Goal: Navigation & Orientation: Find specific page/section

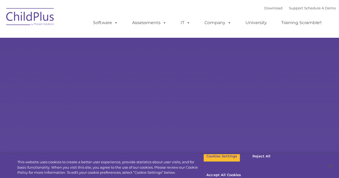
select select "MEDIUM"
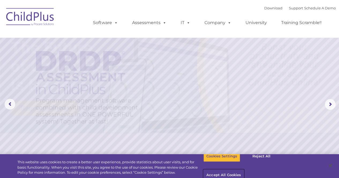
click at [244, 170] on button "Accept All Cookies" at bounding box center [223, 175] width 40 height 11
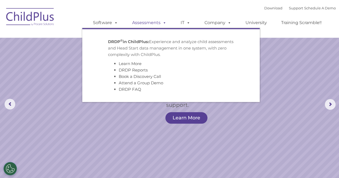
click at [147, 24] on link "Assessments" at bounding box center [149, 22] width 45 height 11
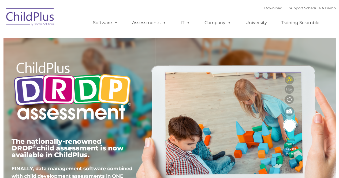
type input ""
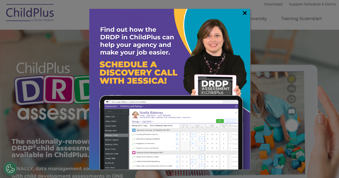
click at [243, 12] on link "×" at bounding box center [245, 12] width 6 height 5
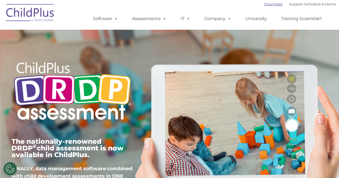
click at [265, 4] on link "Download" at bounding box center [273, 4] width 18 height 4
